Goal: Task Accomplishment & Management: Manage account settings

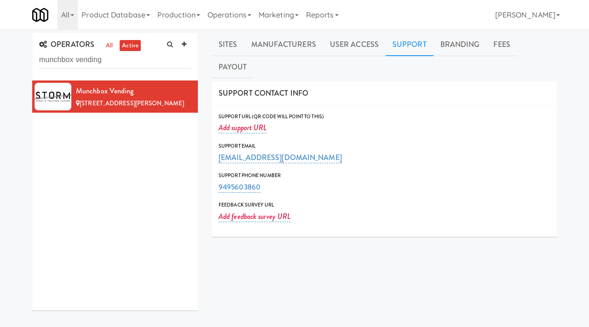
scroll to position [9, 0]
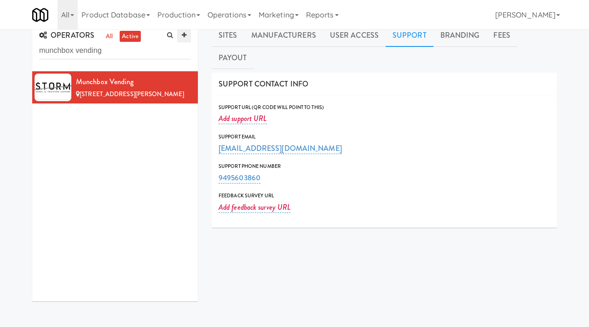
click at [186, 36] on icon at bounding box center [184, 35] width 5 height 6
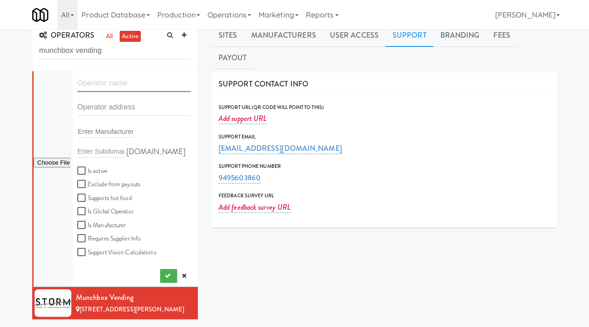
click at [108, 87] on input "text" at bounding box center [134, 83] width 114 height 17
paste input "Knibbly"
type input "Knibbly"
click at [105, 113] on input "text" at bounding box center [134, 107] width 114 height 17
paste input "[STREET_ADDRESS][PERSON_NAME]"
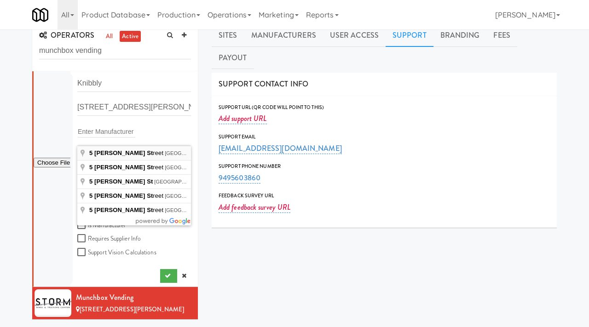
type input "[STREET_ADDRESS][PERSON_NAME]"
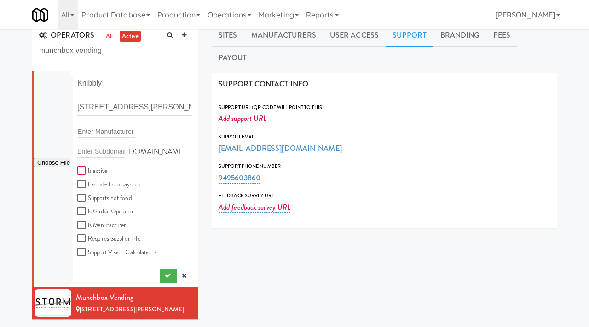
click at [81, 169] on input "Is active" at bounding box center [82, 171] width 11 height 7
checkbox input "true"
click at [53, 167] on input "file" at bounding box center [52, 163] width 37 height 12
type input "C:\fakepath\46400102-d9f7-4926-841c-9e9c1c4bc880-0-2logo___dark_icon__270_x_270…"
click at [165, 279] on icon "submit" at bounding box center [168, 276] width 6 height 6
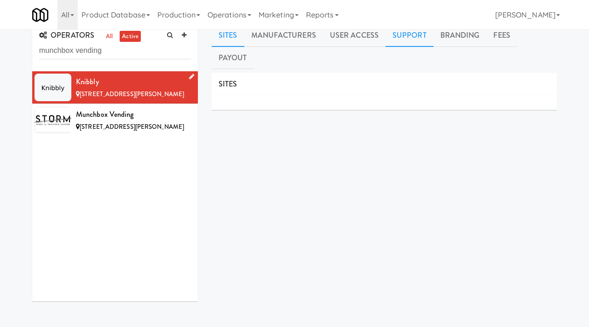
click at [392, 38] on link "Support" at bounding box center [410, 35] width 48 height 23
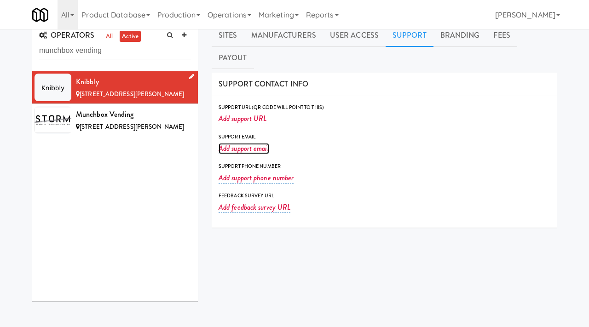
click at [253, 143] on link "Add support email" at bounding box center [244, 148] width 51 height 11
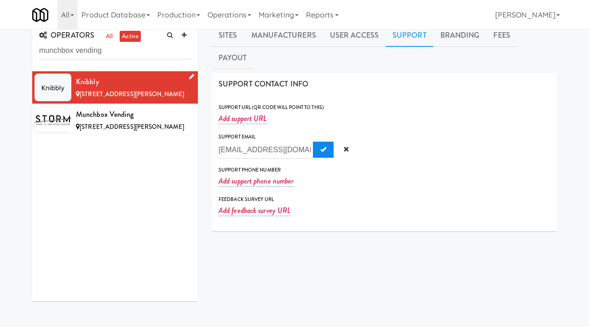
type input "[EMAIL_ADDRESS][DOMAIN_NAME]"
click at [320, 146] on span "Submit" at bounding box center [323, 149] width 6 height 6
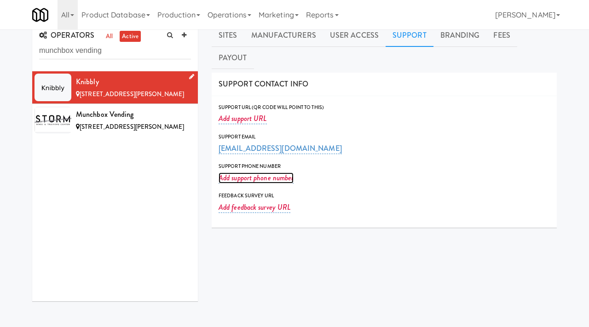
click at [239, 173] on link "Add support phone number" at bounding box center [256, 178] width 75 height 11
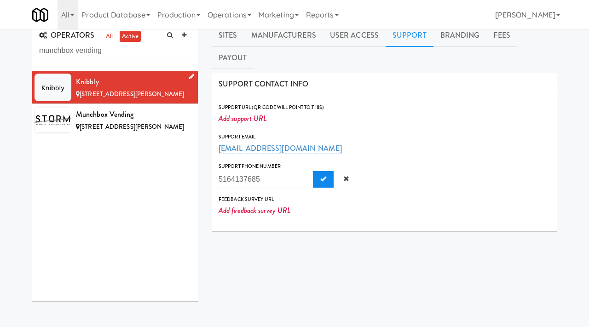
type input "5164137685"
click at [320, 176] on span "Submit" at bounding box center [323, 179] width 6 height 6
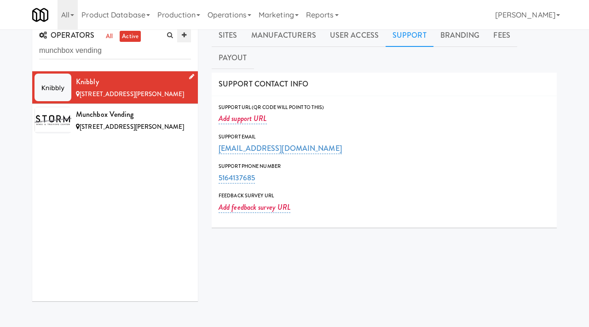
click at [183, 31] on link at bounding box center [184, 36] width 14 height 14
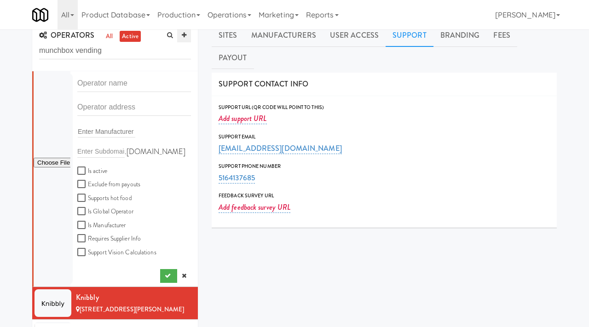
scroll to position [5, 0]
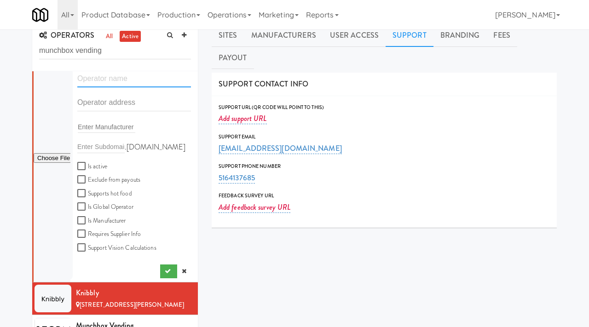
click at [107, 80] on input "text" at bounding box center [134, 78] width 114 height 17
paste input "JKR Vending"
type input "JKR Vending"
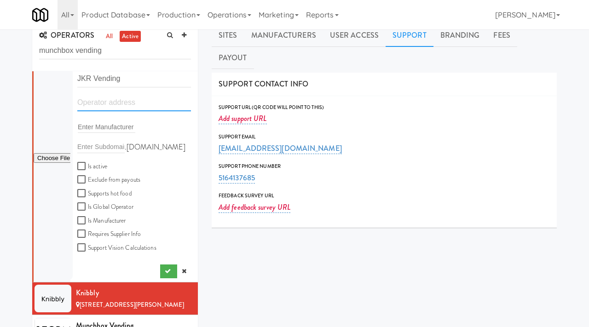
click at [109, 105] on input "text" at bounding box center [134, 102] width 114 height 17
paste input "[STREET_ADDRESS]"
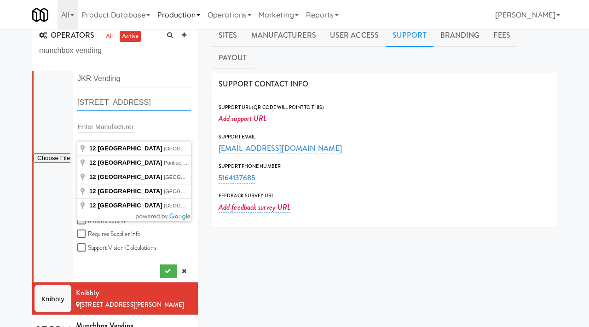
type input "[STREET_ADDRESS]"
